Goal: Task Accomplishment & Management: Manage account settings

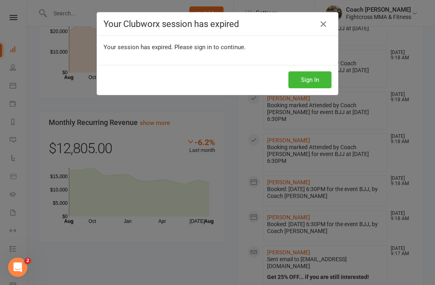
click at [313, 80] on button "Sign In" at bounding box center [310, 79] width 43 height 17
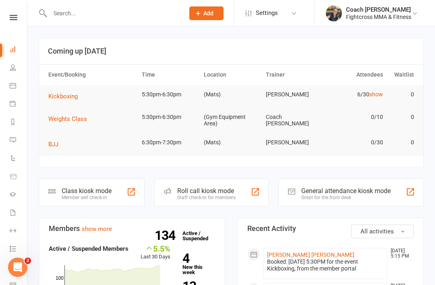
click at [12, 19] on icon at bounding box center [14, 17] width 8 height 5
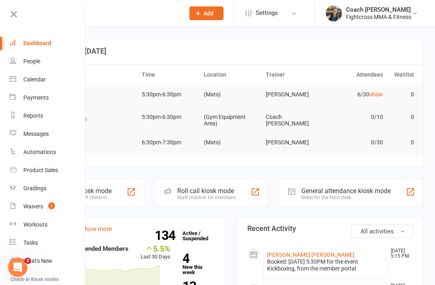
click at [35, 80] on div "Calendar" at bounding box center [34, 79] width 23 height 6
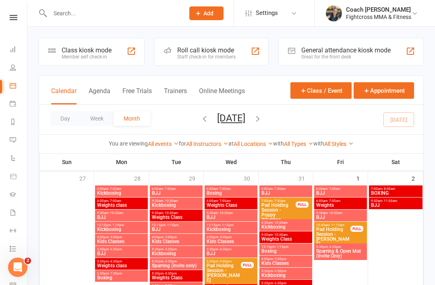
click at [98, 120] on button "Week" at bounding box center [96, 118] width 33 height 15
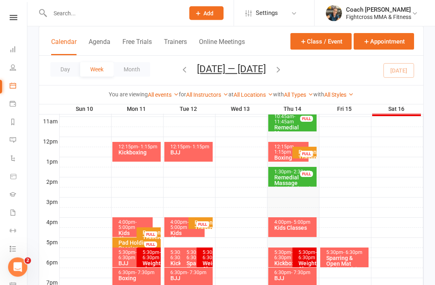
scroll to position [268, 0]
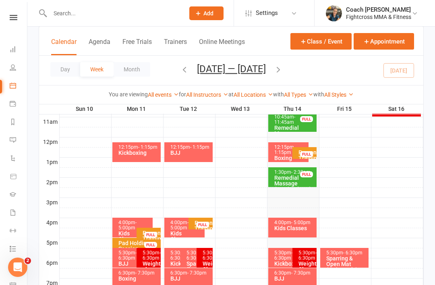
click at [287, 228] on div "Kids Classes" at bounding box center [295, 228] width 42 height 6
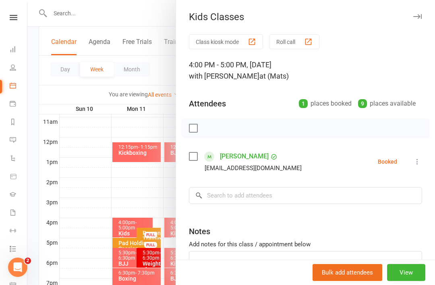
click at [418, 165] on icon at bounding box center [417, 162] width 8 height 8
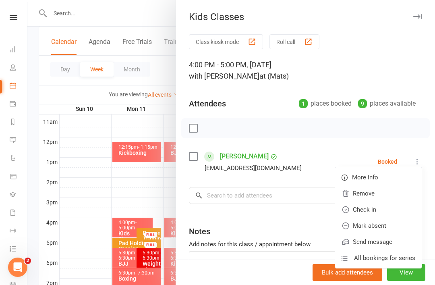
click at [377, 212] on link "Check in" at bounding box center [378, 209] width 87 height 16
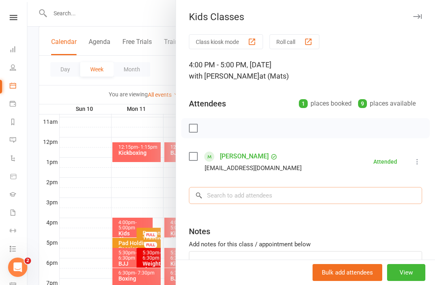
click at [268, 195] on input "search" at bounding box center [305, 195] width 233 height 17
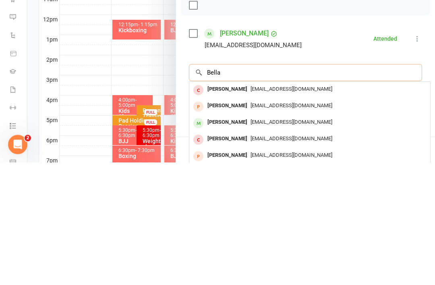
type input "Bella"
click at [229, 239] on div "[PERSON_NAME]" at bounding box center [227, 245] width 46 height 12
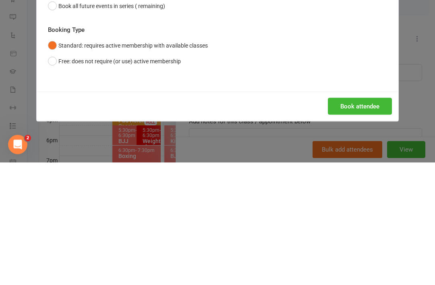
scroll to position [367, 0]
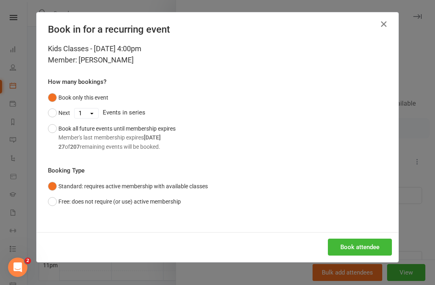
click at [356, 249] on button "Book attendee" at bounding box center [360, 247] width 64 height 17
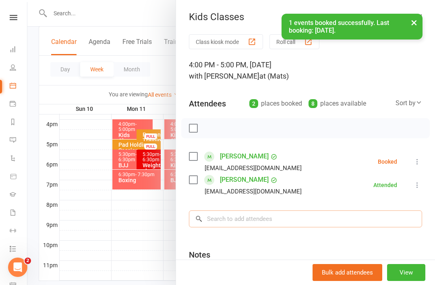
click at [264, 215] on input "search" at bounding box center [305, 218] width 233 height 17
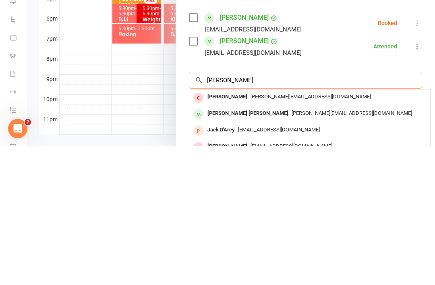
type input "[PERSON_NAME]"
click at [233, 246] on div "[PERSON_NAME] [PERSON_NAME]" at bounding box center [247, 252] width 87 height 12
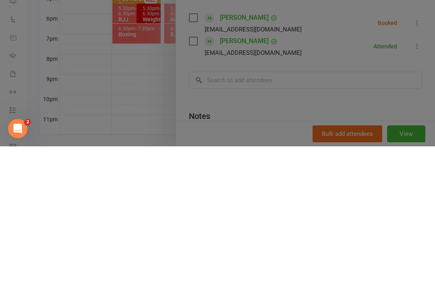
scroll to position [367, 0]
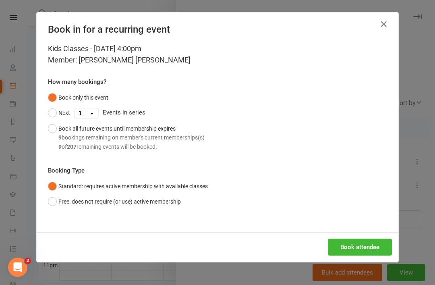
click at [362, 248] on button "Book attendee" at bounding box center [360, 247] width 64 height 17
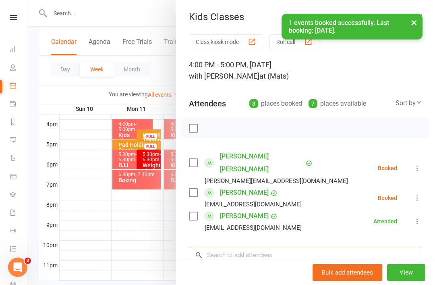
click at [272, 247] on input "search" at bounding box center [305, 255] width 233 height 17
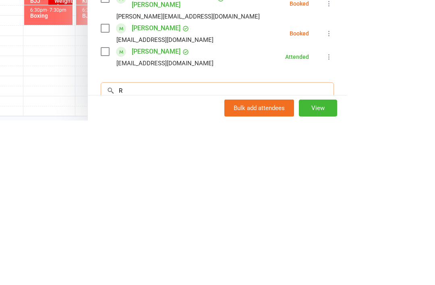
scroll to position [392, 88]
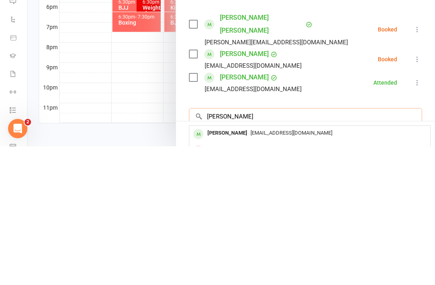
type input "[PERSON_NAME]"
click at [328, 266] on div "[EMAIL_ADDRESS][DOMAIN_NAME]" at bounding box center [310, 272] width 235 height 12
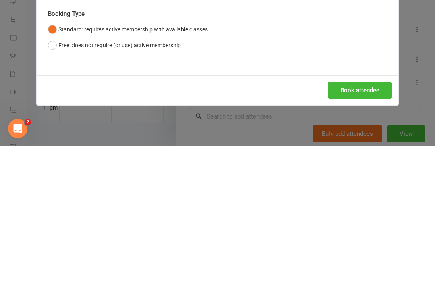
scroll to position [367, 0]
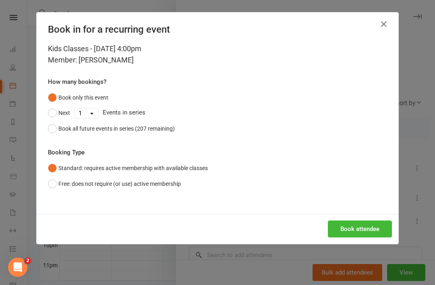
click at [360, 231] on button "Book attendee" at bounding box center [360, 228] width 64 height 17
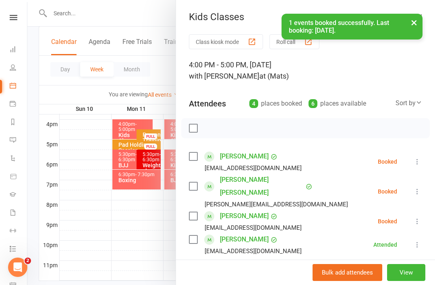
click at [263, 270] on input "search" at bounding box center [305, 278] width 233 height 17
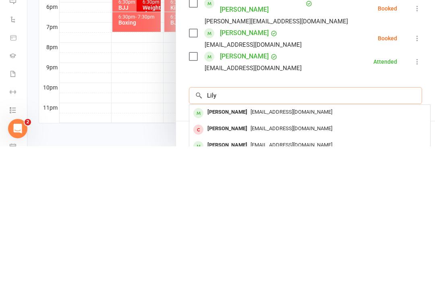
scroll to position [45, 0]
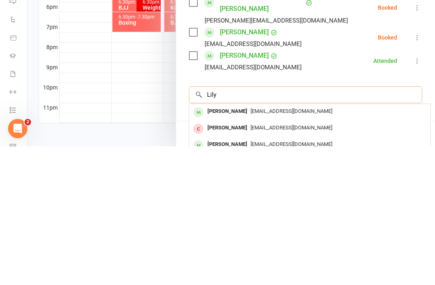
type input "Lily"
click at [320, 244] on div "[EMAIL_ADDRESS][DOMAIN_NAME]" at bounding box center [310, 250] width 235 height 12
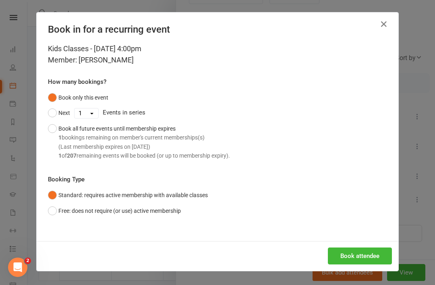
click at [363, 256] on button "Book attendee" at bounding box center [360, 255] width 64 height 17
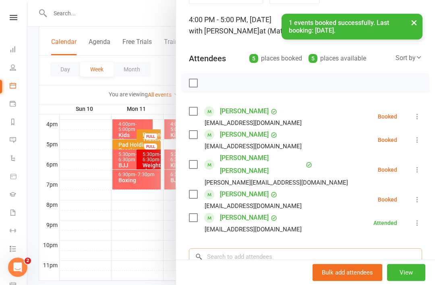
click at [274, 248] on input "search" at bounding box center [305, 256] width 233 height 17
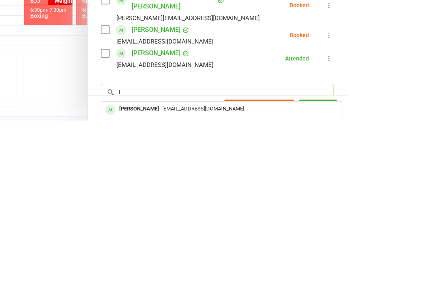
scroll to position [392, 88]
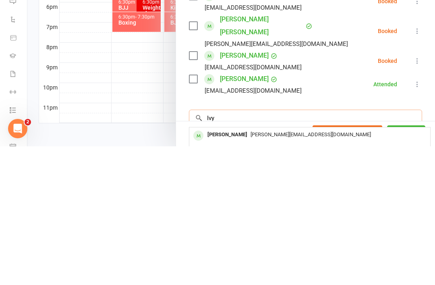
type input "Ivy"
click at [228, 268] on div "[PERSON_NAME]" at bounding box center [227, 274] width 46 height 12
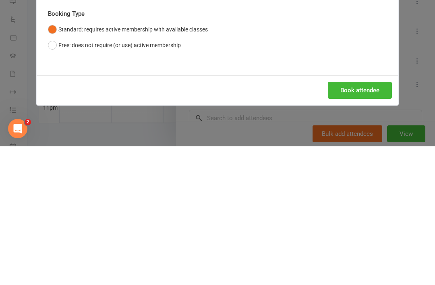
scroll to position [367, 0]
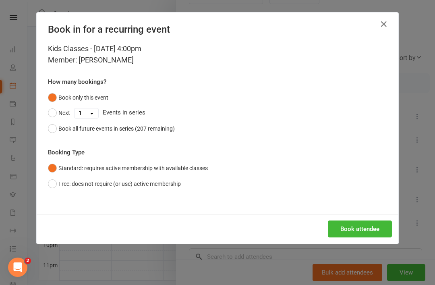
click at [371, 231] on button "Book attendee" at bounding box center [360, 228] width 64 height 17
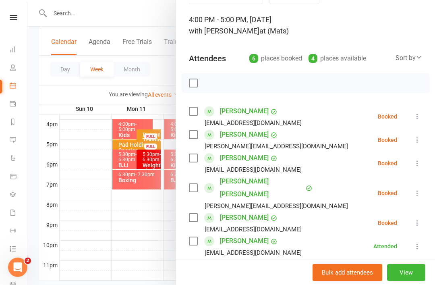
click at [242, 272] on input "search" at bounding box center [305, 280] width 233 height 17
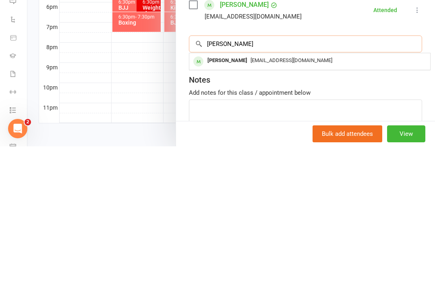
scroll to position [141, 0]
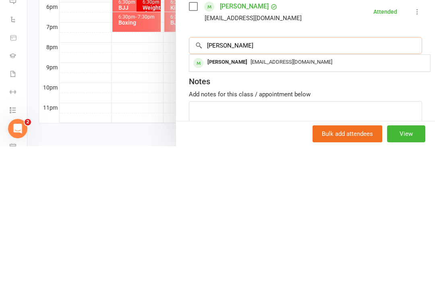
type input "[PERSON_NAME]"
click at [232, 195] on div "[PERSON_NAME]" at bounding box center [227, 201] width 46 height 12
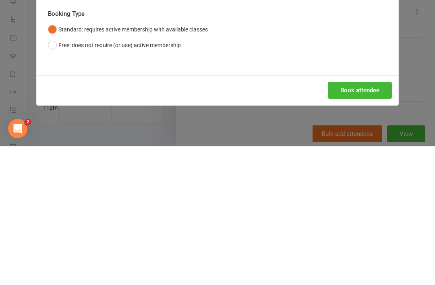
scroll to position [367, 0]
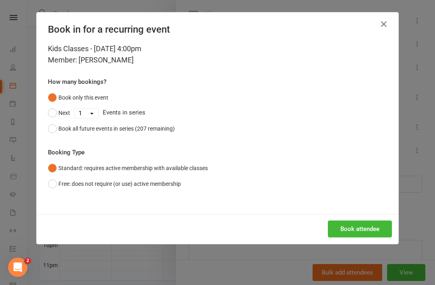
click at [365, 230] on button "Book attendee" at bounding box center [360, 228] width 64 height 17
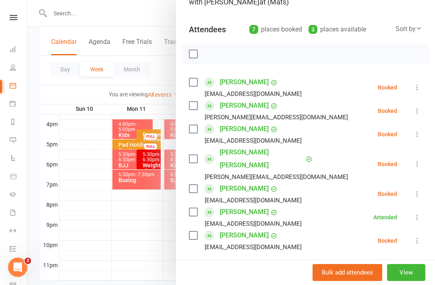
scroll to position [71, 0]
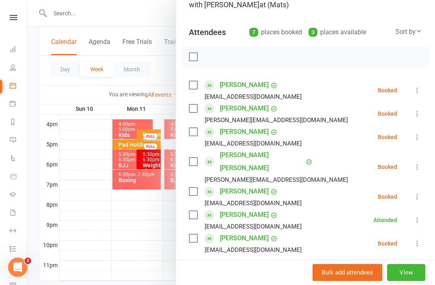
click at [197, 54] on label at bounding box center [193, 57] width 8 height 8
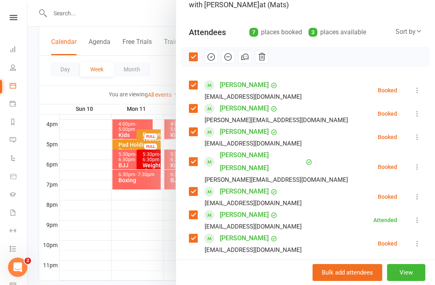
click at [214, 55] on icon "button" at bounding box center [211, 56] width 9 height 9
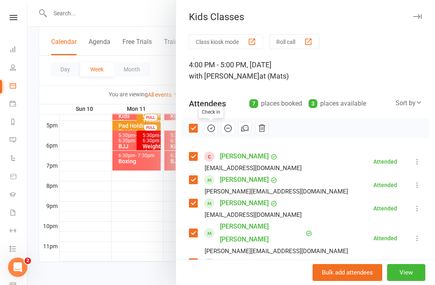
scroll to position [0, 0]
click at [421, 17] on icon "button" at bounding box center [417, 16] width 8 height 5
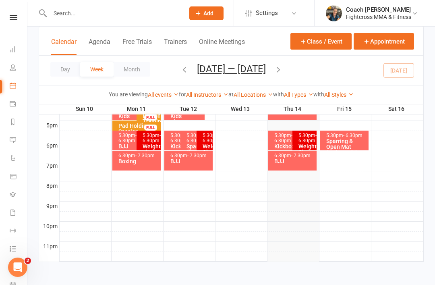
click at [421, 16] on div at bounding box center [231, 142] width 408 height 285
click at [19, 15] on link at bounding box center [13, 17] width 29 height 5
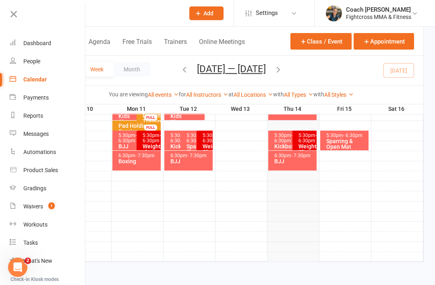
click at [36, 208] on div "Waivers" at bounding box center [33, 206] width 20 height 6
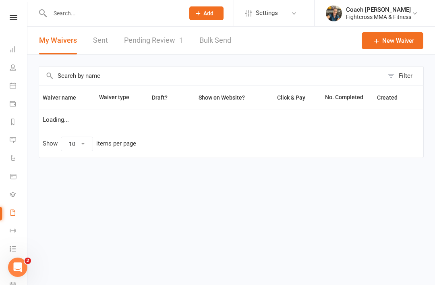
select select "50"
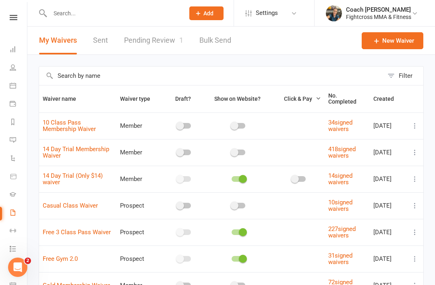
click at [155, 45] on link "Pending Review 1" at bounding box center [153, 41] width 59 height 28
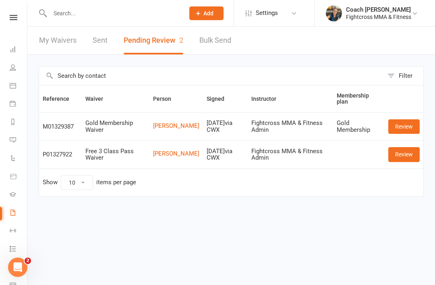
click at [404, 128] on link "Review" at bounding box center [403, 126] width 31 height 15
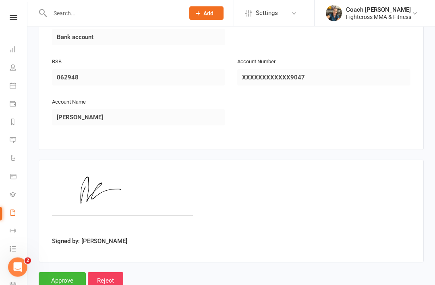
scroll to position [766, 0]
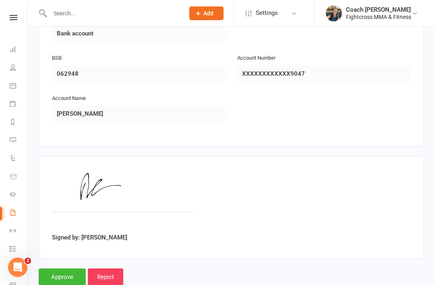
click at [56, 276] on input "Approve" at bounding box center [62, 276] width 47 height 17
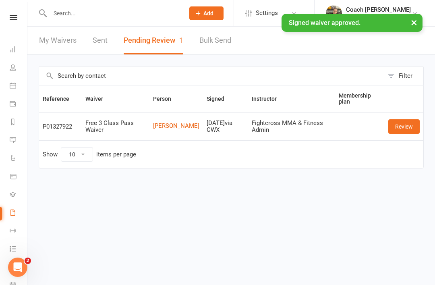
click at [406, 130] on link "Review" at bounding box center [403, 126] width 31 height 15
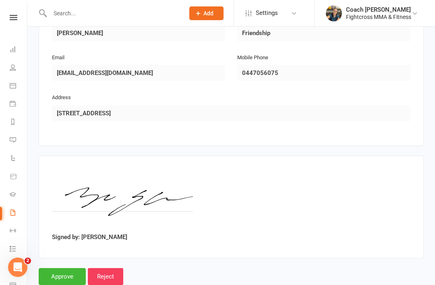
scroll to position [415, 0]
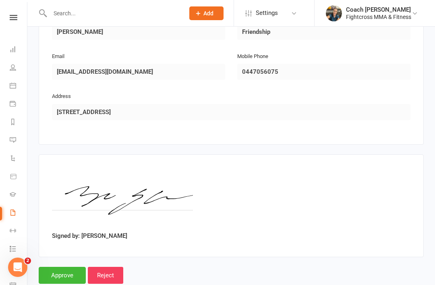
click at [61, 272] on input "Approve" at bounding box center [62, 275] width 47 height 17
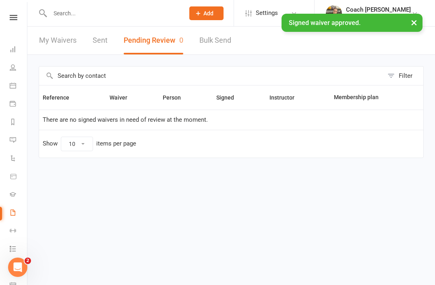
click at [16, 18] on icon at bounding box center [14, 17] width 8 height 5
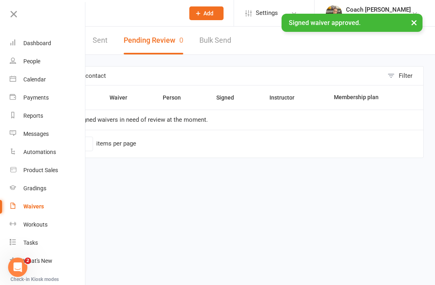
click at [36, 50] on link "Dashboard" at bounding box center [48, 43] width 76 height 18
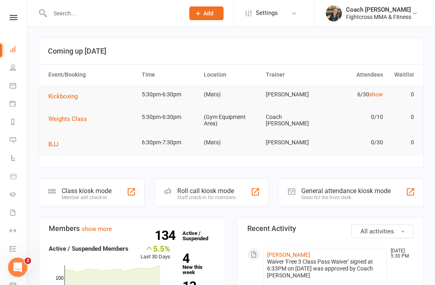
click at [54, 97] on span "Kickboxing" at bounding box center [62, 96] width 29 height 7
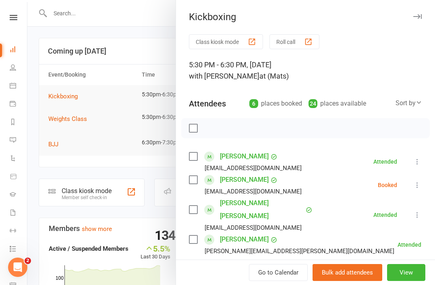
click at [420, 185] on icon at bounding box center [417, 185] width 8 height 8
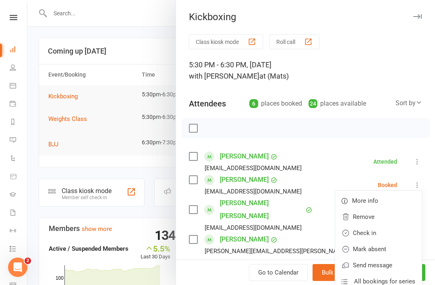
click at [381, 234] on link "Check in" at bounding box center [378, 233] width 87 height 16
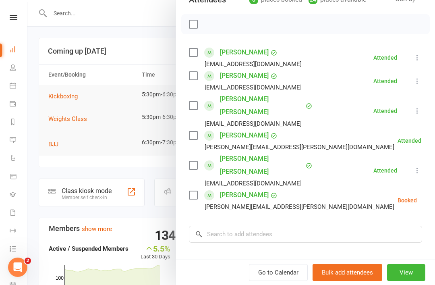
scroll to position [104, 0]
click at [433, 196] on icon at bounding box center [437, 200] width 8 height 8
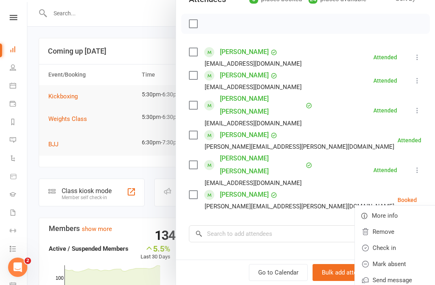
click at [380, 240] on link "Check in" at bounding box center [398, 248] width 87 height 16
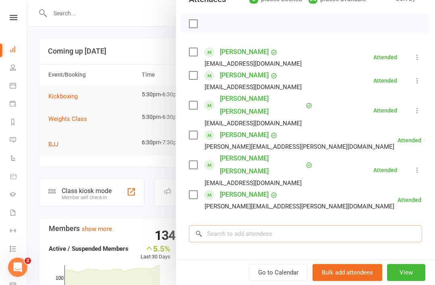
click at [232, 225] on input "search" at bounding box center [305, 233] width 233 height 17
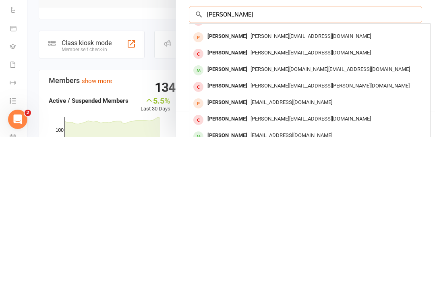
scroll to position [175, 0]
type input "[PERSON_NAME]"
click at [223, 278] on div "[PERSON_NAME]" at bounding box center [227, 284] width 46 height 12
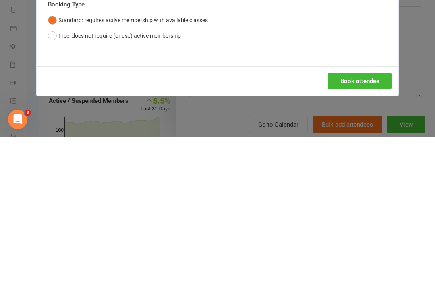
scroll to position [148, 0]
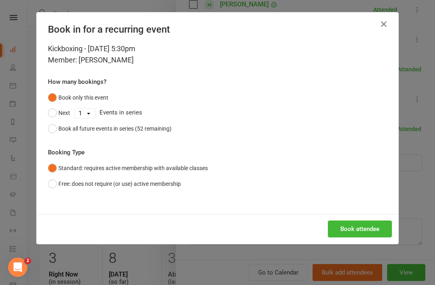
click at [365, 228] on button "Book attendee" at bounding box center [360, 228] width 64 height 17
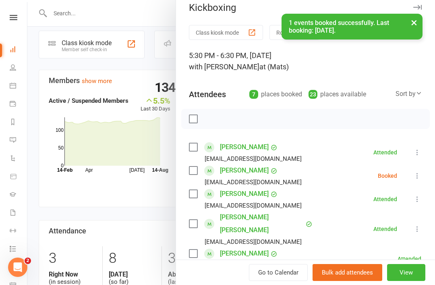
scroll to position [20, 0]
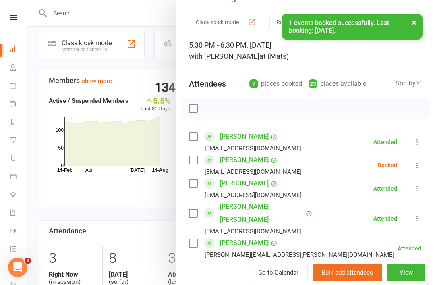
click at [417, 165] on icon at bounding box center [417, 165] width 8 height 8
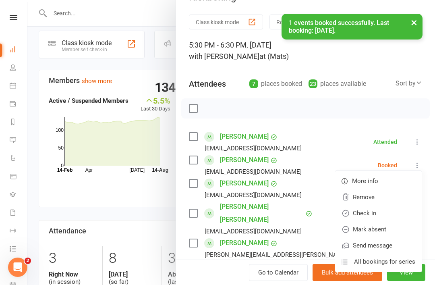
click at [377, 213] on link "Check in" at bounding box center [378, 213] width 87 height 16
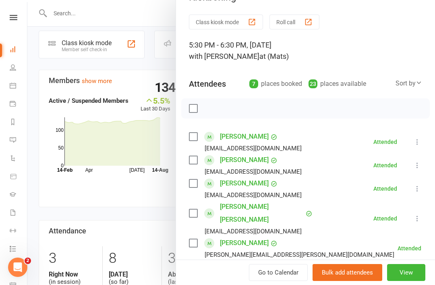
click at [244, 206] on link "[PERSON_NAME] [PERSON_NAME]" at bounding box center [262, 213] width 84 height 26
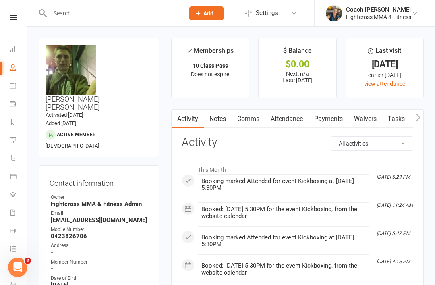
click at [15, 19] on icon at bounding box center [14, 17] width 8 height 5
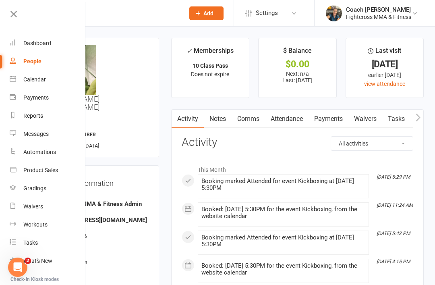
click at [46, 41] on div "Dashboard" at bounding box center [37, 43] width 28 height 6
